Goal: Task Accomplishment & Management: Use online tool/utility

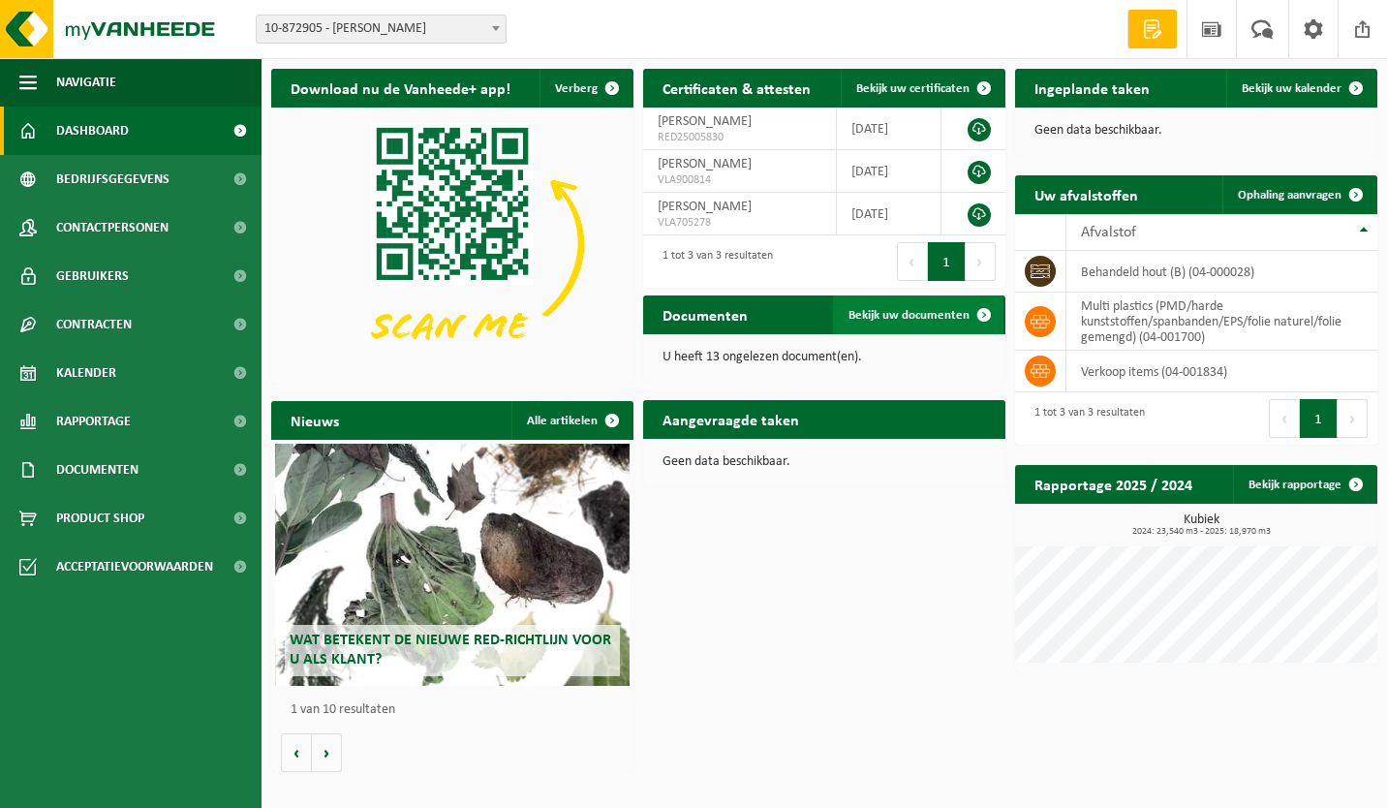
click at [931, 315] on span "Bekijk uw documenten" at bounding box center [909, 315] width 121 height 13
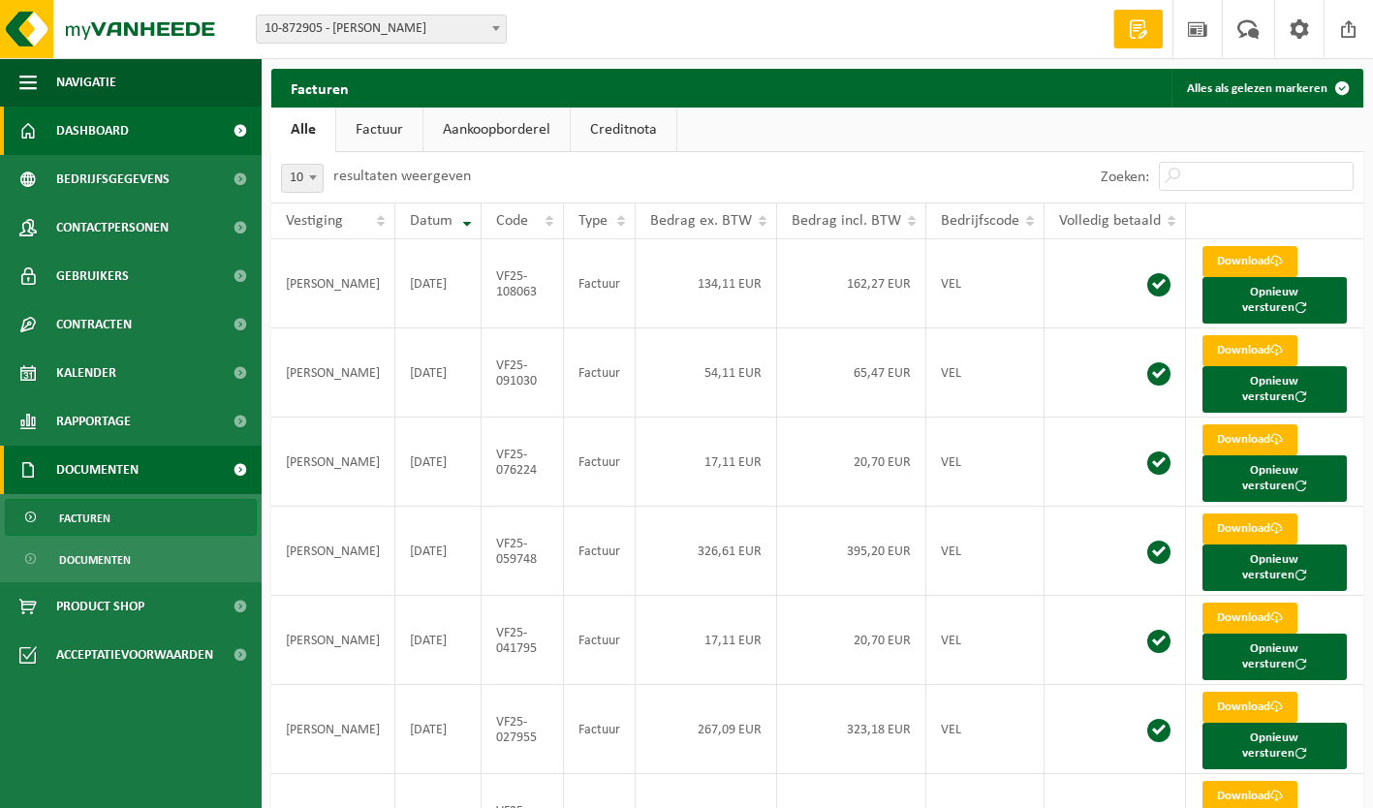
click at [82, 133] on span "Dashboard" at bounding box center [92, 131] width 73 height 48
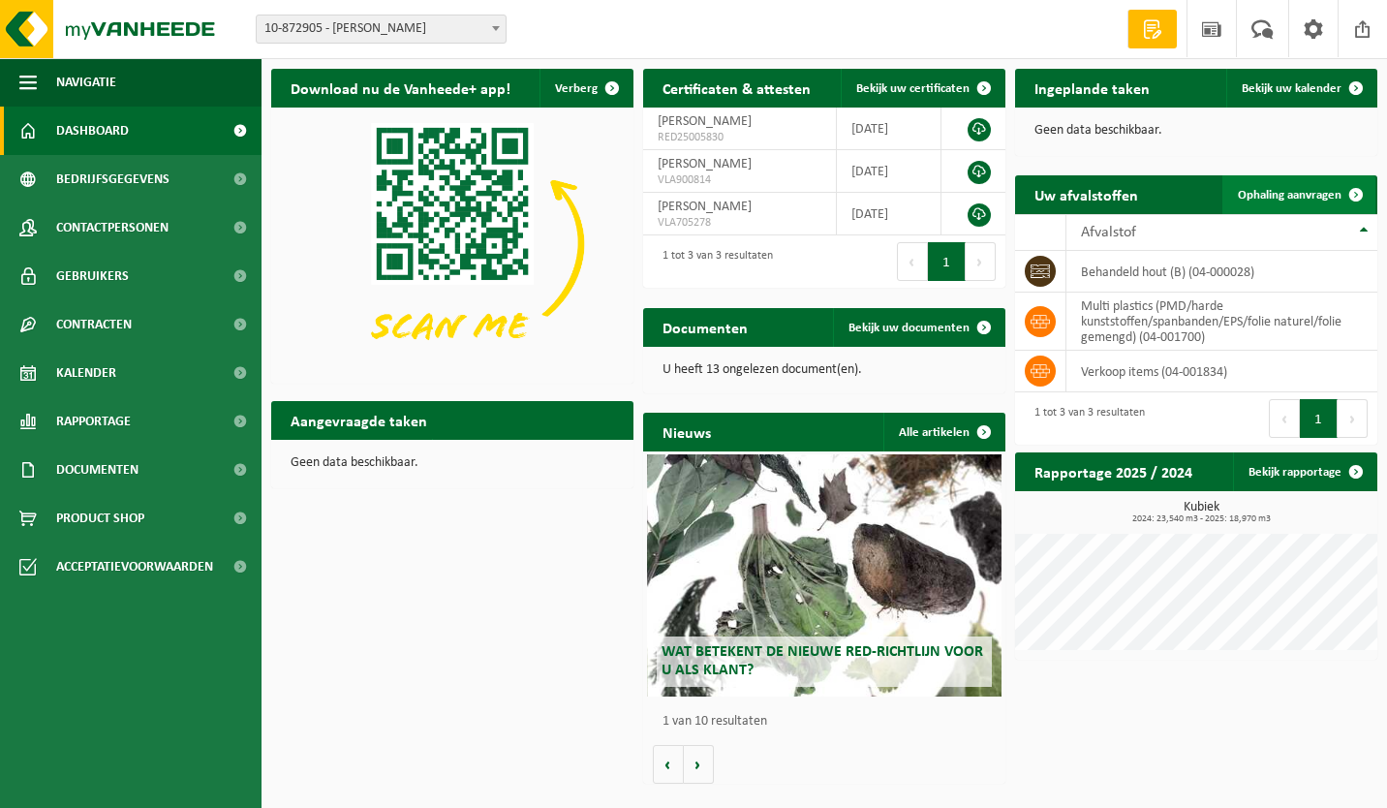
click at [1324, 198] on span "Ophaling aanvragen" at bounding box center [1290, 195] width 104 height 13
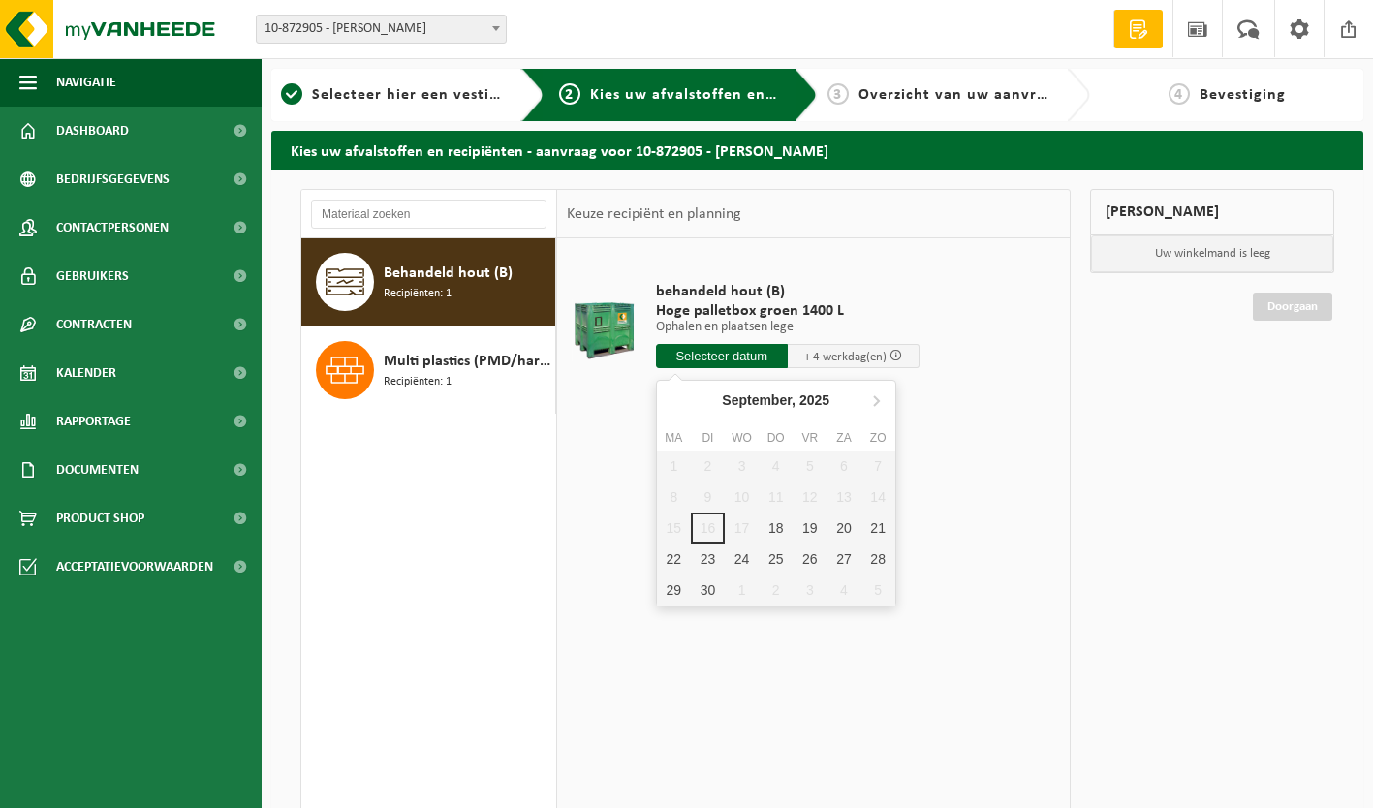
click at [703, 356] on input "text" at bounding box center [722, 356] width 132 height 24
click at [777, 526] on div "18" at bounding box center [776, 528] width 34 height 31
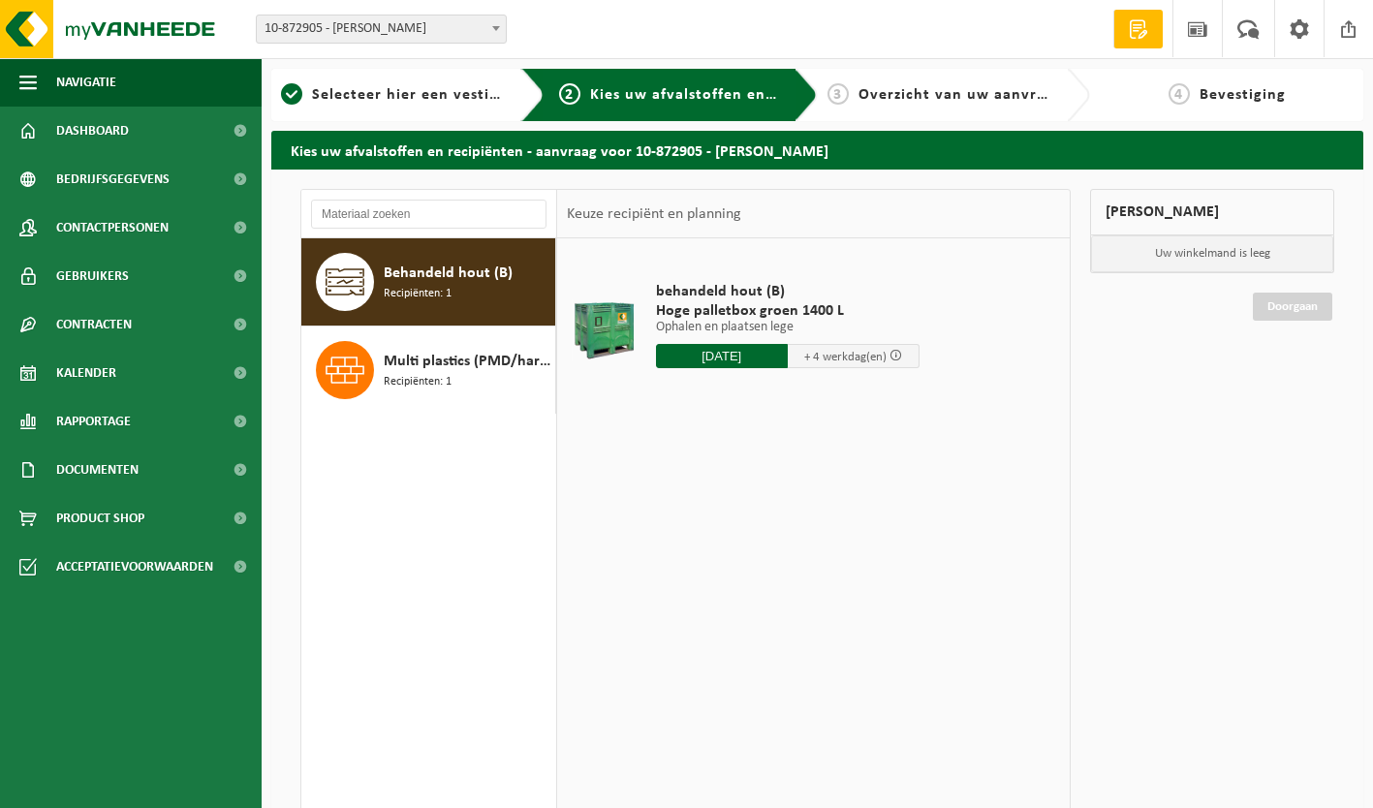
type input "Van [DATE]"
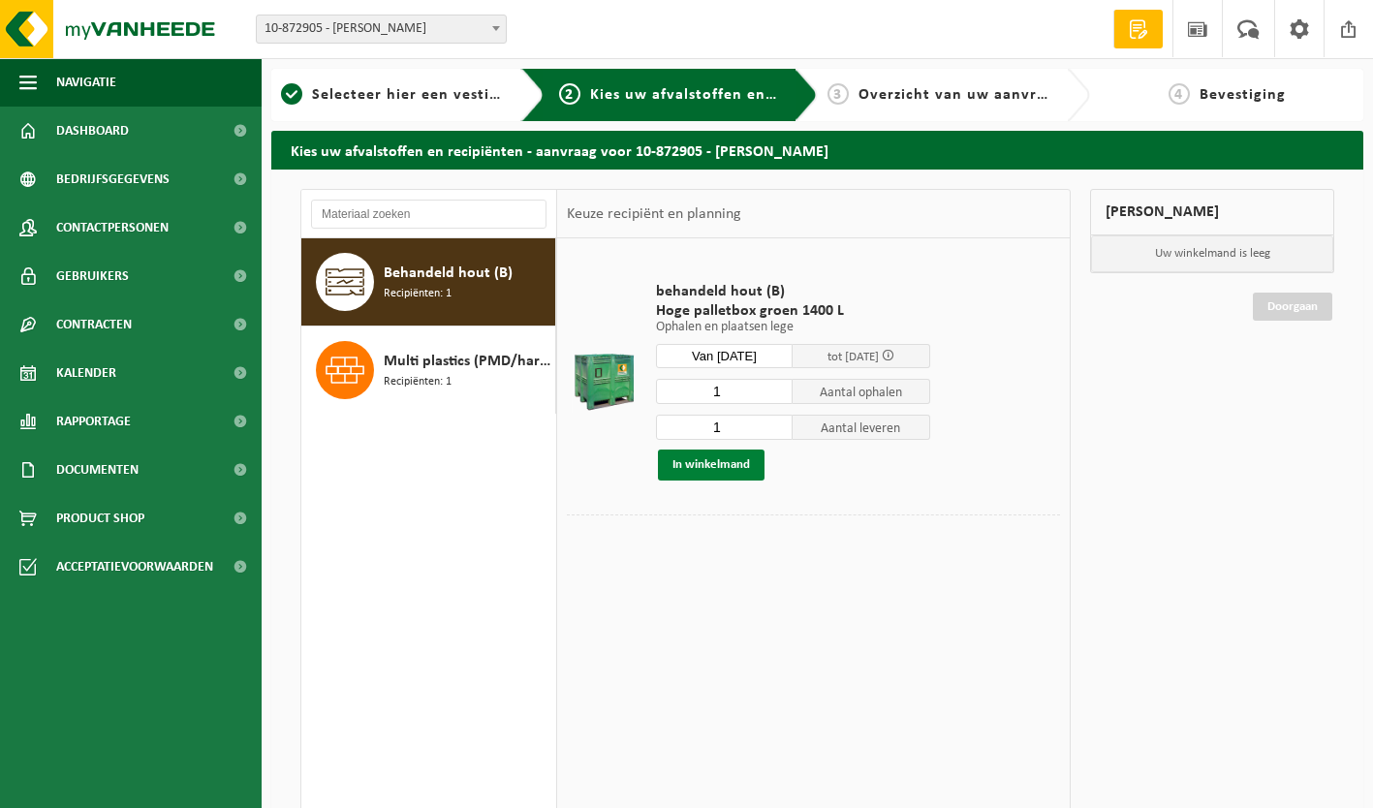
click at [709, 464] on button "In winkelmand" at bounding box center [711, 465] width 107 height 31
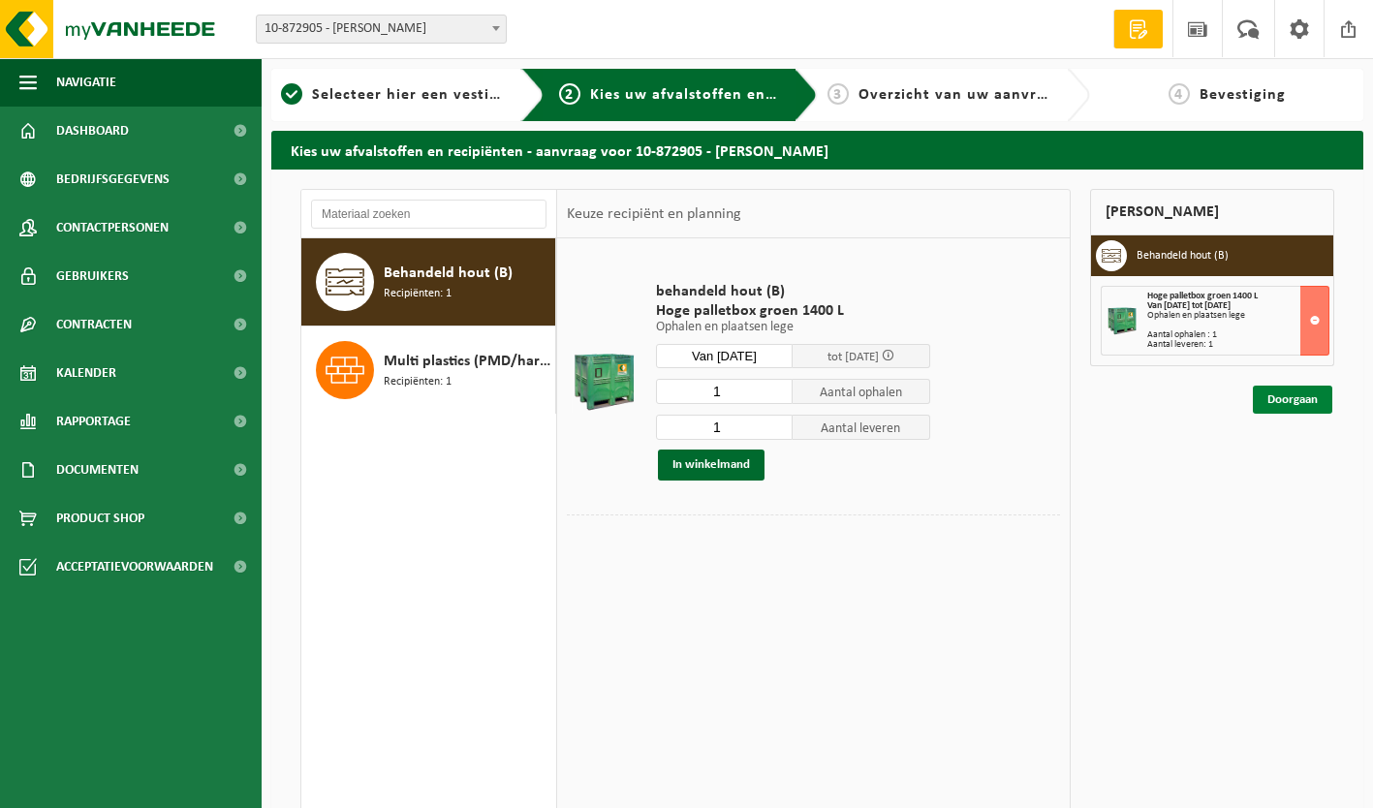
click at [1286, 404] on link "Doorgaan" at bounding box center [1292, 400] width 79 height 28
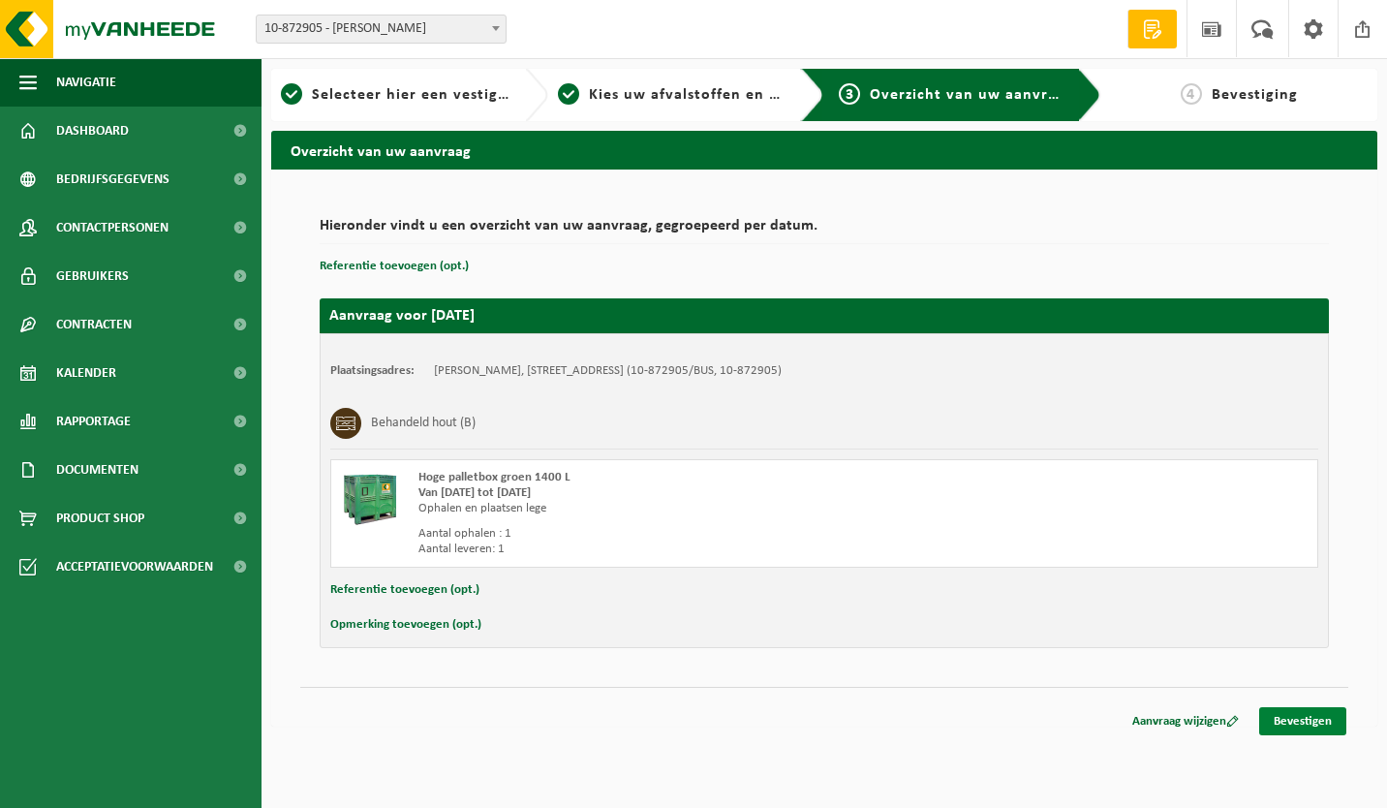
click at [1287, 717] on link "Bevestigen" at bounding box center [1302, 721] width 87 height 28
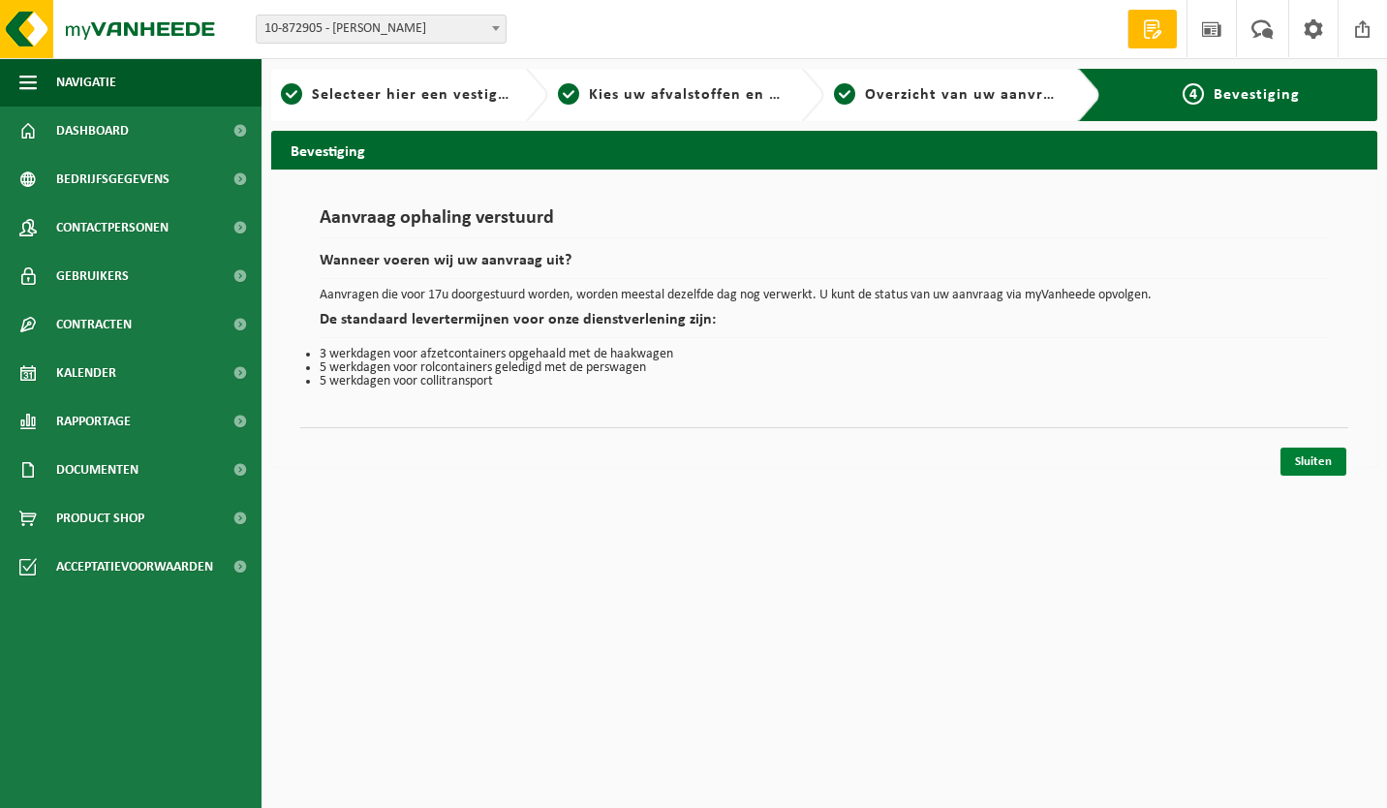
click at [1309, 460] on link "Sluiten" at bounding box center [1314, 462] width 66 height 28
